Goal: Task Accomplishment & Management: Use online tool/utility

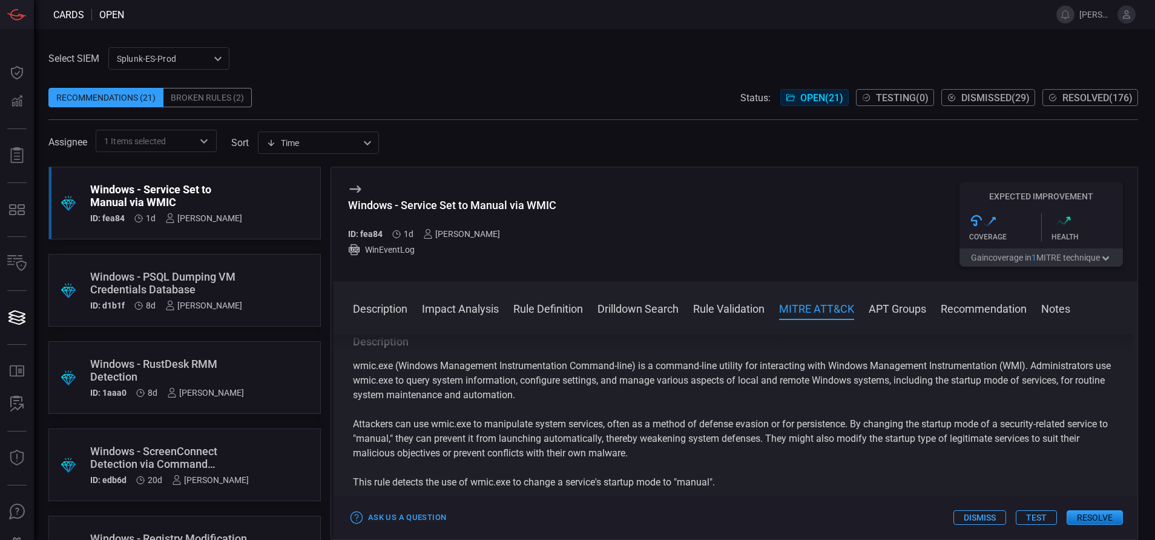
scroll to position [825, 0]
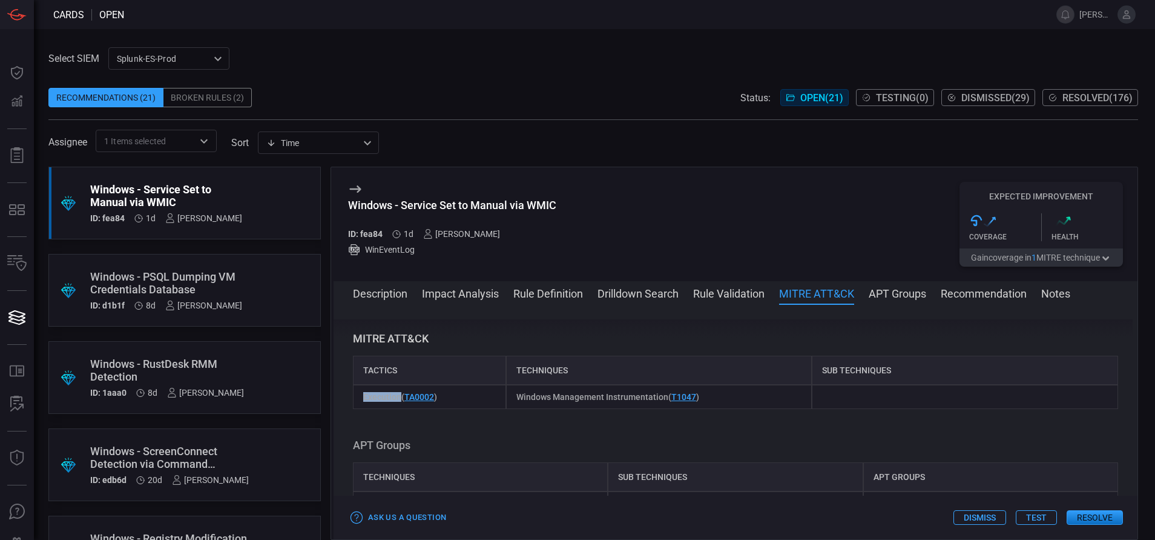
click at [1085, 511] on button "Resolve" at bounding box center [1095, 517] width 56 height 15
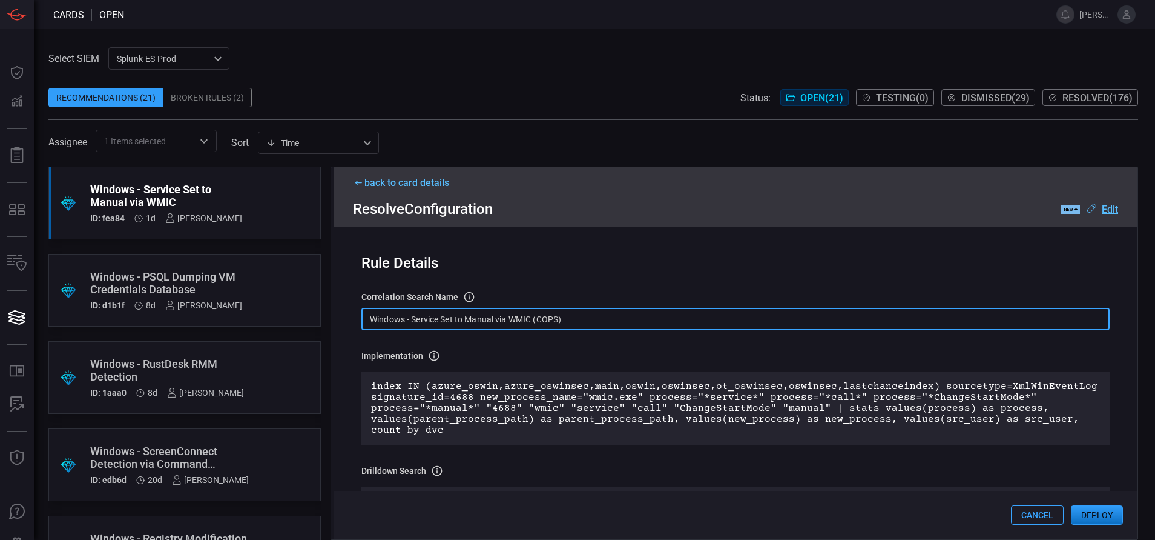
click at [583, 312] on input "Windows - Service Set to Manual via WMIC (COPS)" at bounding box center [736, 319] width 748 height 22
paste input "Process - Service Set to Manual via WMIC"
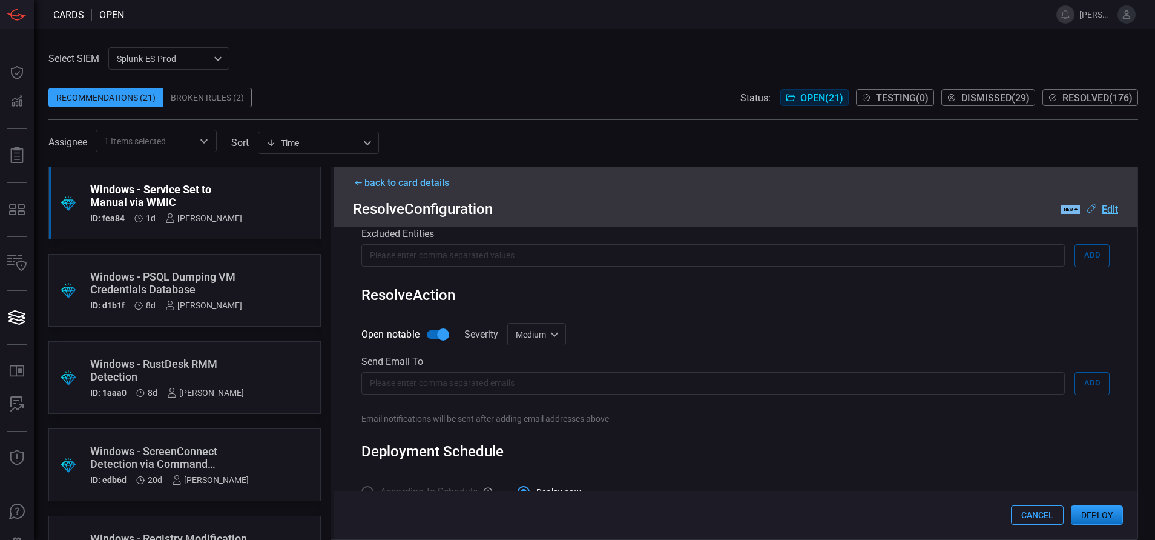
scroll to position [646, 0]
type input "Win Process - Service Set to Manual via WMIC"
click at [555, 336] on div "Medium medium Informational Low Medium High Critical ​" at bounding box center [536, 334] width 59 height 22
click at [527, 382] on div "Low" at bounding box center [520, 383] width 16 height 13
type input "low"
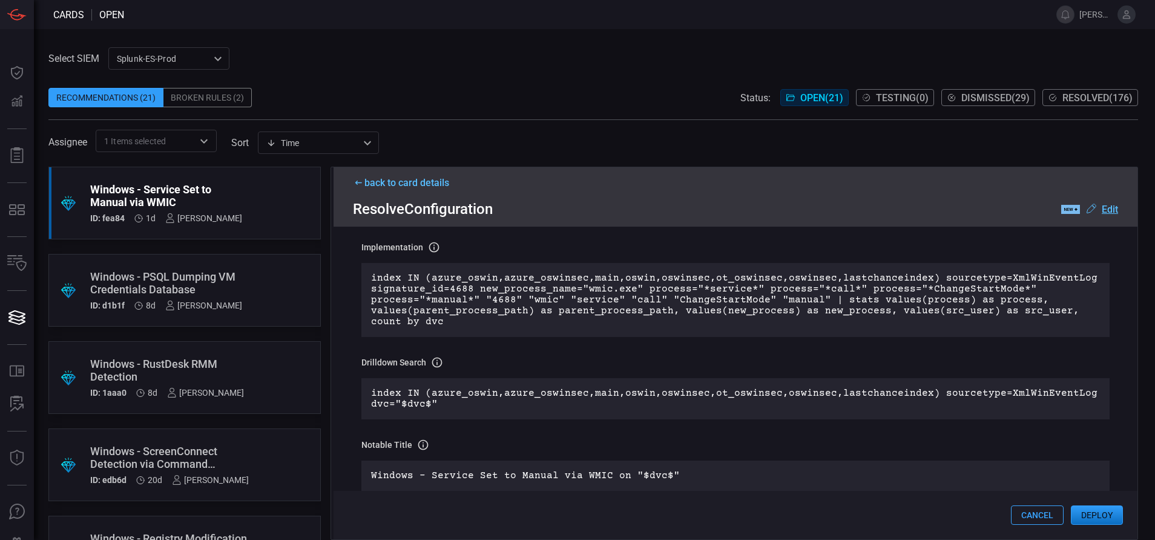
scroll to position [0, 0]
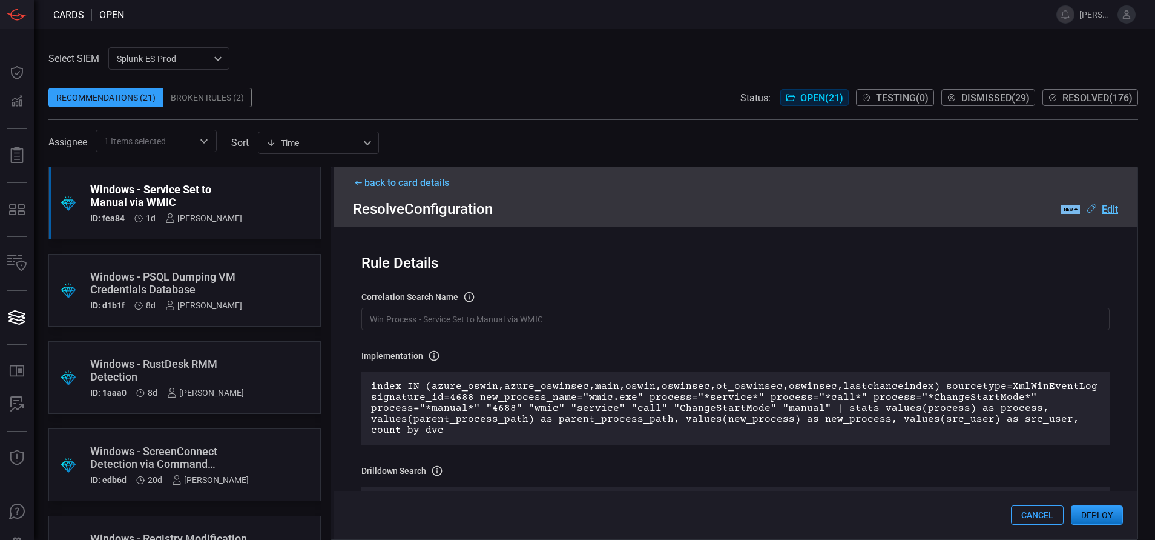
click at [1106, 517] on button "Deploy" at bounding box center [1097, 514] width 52 height 19
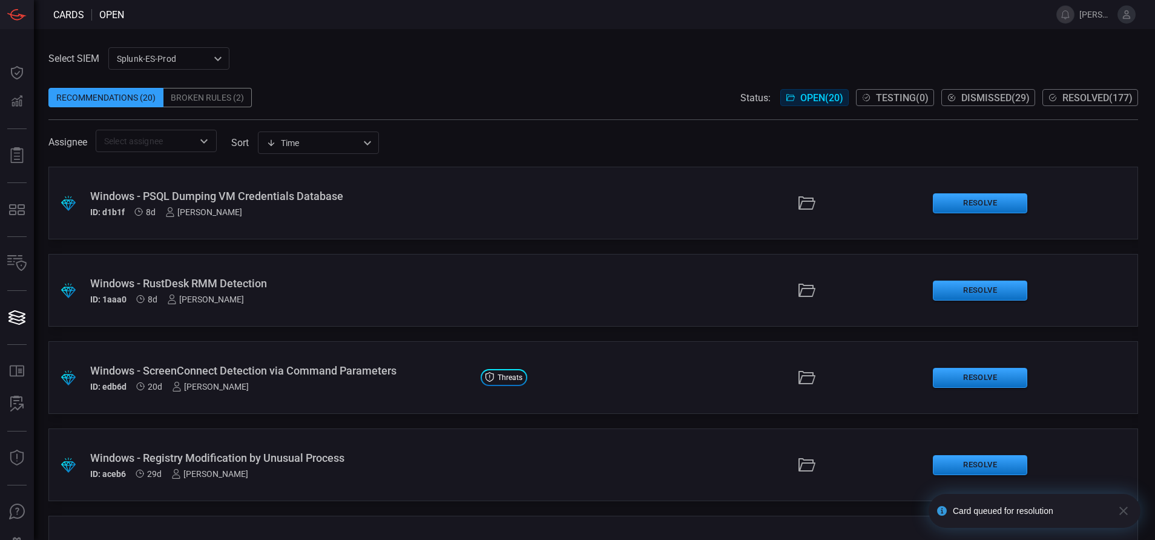
click at [1075, 97] on span "Resolved ( 177 )" at bounding box center [1098, 98] width 70 height 12
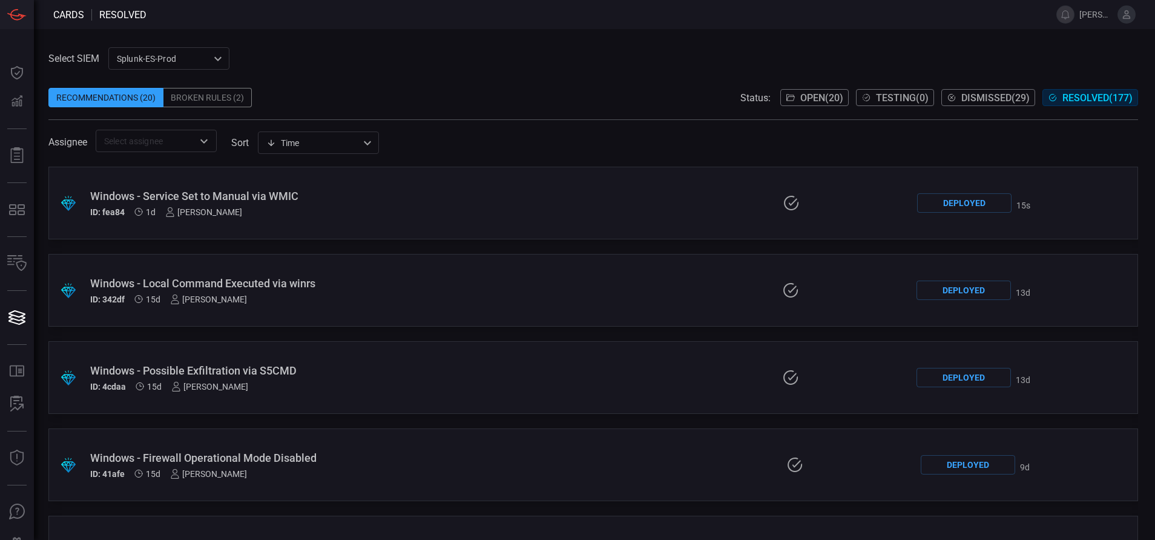
click at [425, 219] on div ".suggested_cards_icon{fill:url(#suggested_cards_icon);} Windows - Service Set t…" at bounding box center [593, 203] width 1090 height 73
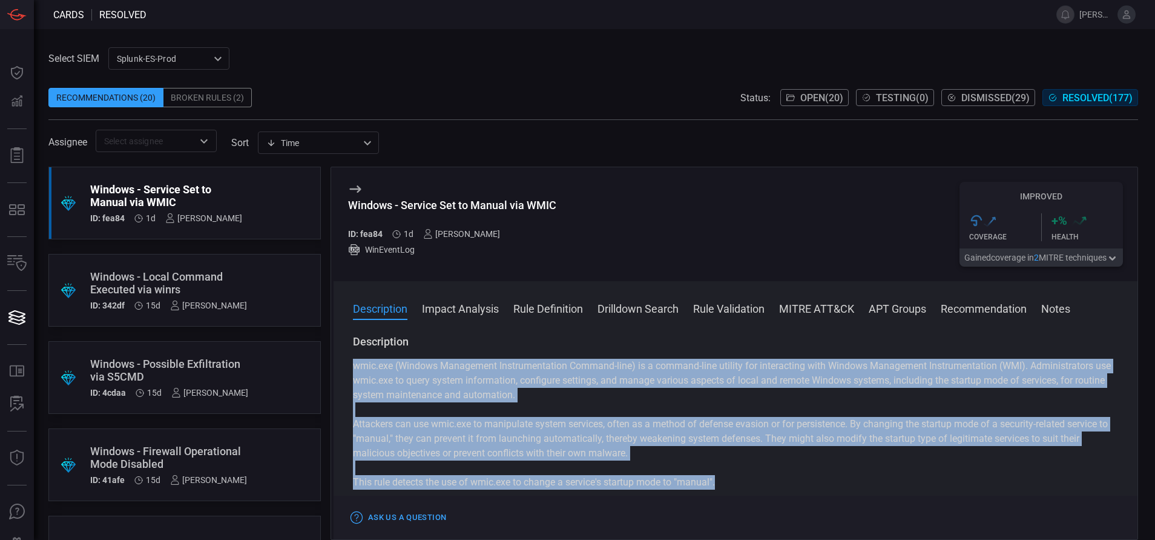
drag, startPoint x: 720, startPoint y: 484, endPoint x: 348, endPoint y: 372, distance: 388.3
click at [348, 372] on div "Description wmic.exe (Windows Management Instrumentation Command-line) is a com…" at bounding box center [736, 434] width 804 height 200
copy div "wmic.exe (Windows Management Instrumentation Command-line) is a command-line ut…"
click at [823, 97] on span "Open ( 20 )" at bounding box center [822, 98] width 43 height 12
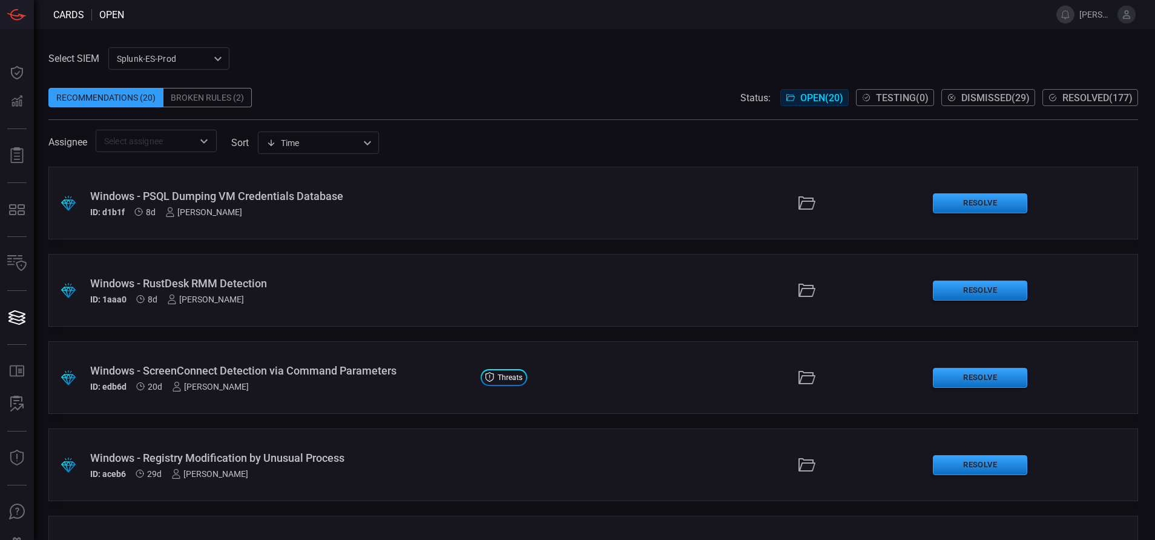
click at [361, 207] on div "ID: d1b1f 8d [PERSON_NAME]" at bounding box center [280, 212] width 381 height 10
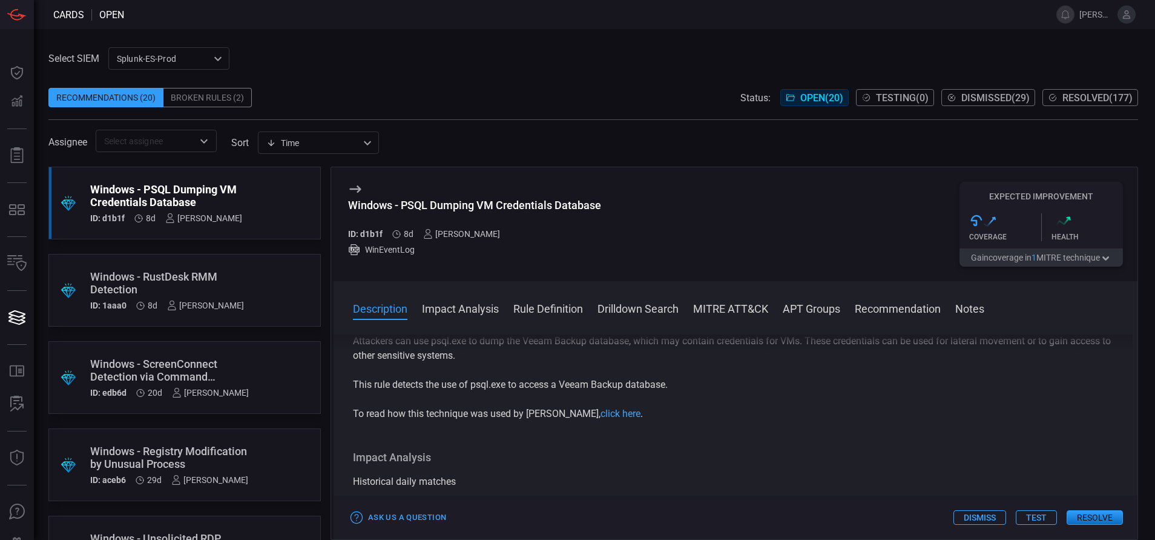
scroll to position [69, 0]
click at [544, 306] on button "Rule Definition" at bounding box center [549, 307] width 70 height 15
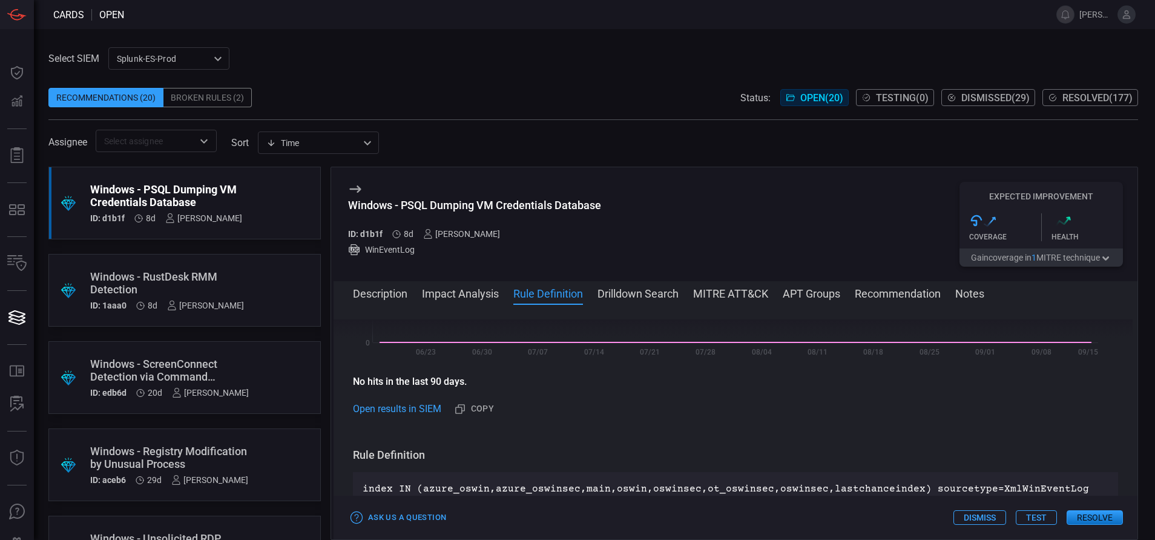
scroll to position [409, 0]
